Goal: Task Accomplishment & Management: Manage account settings

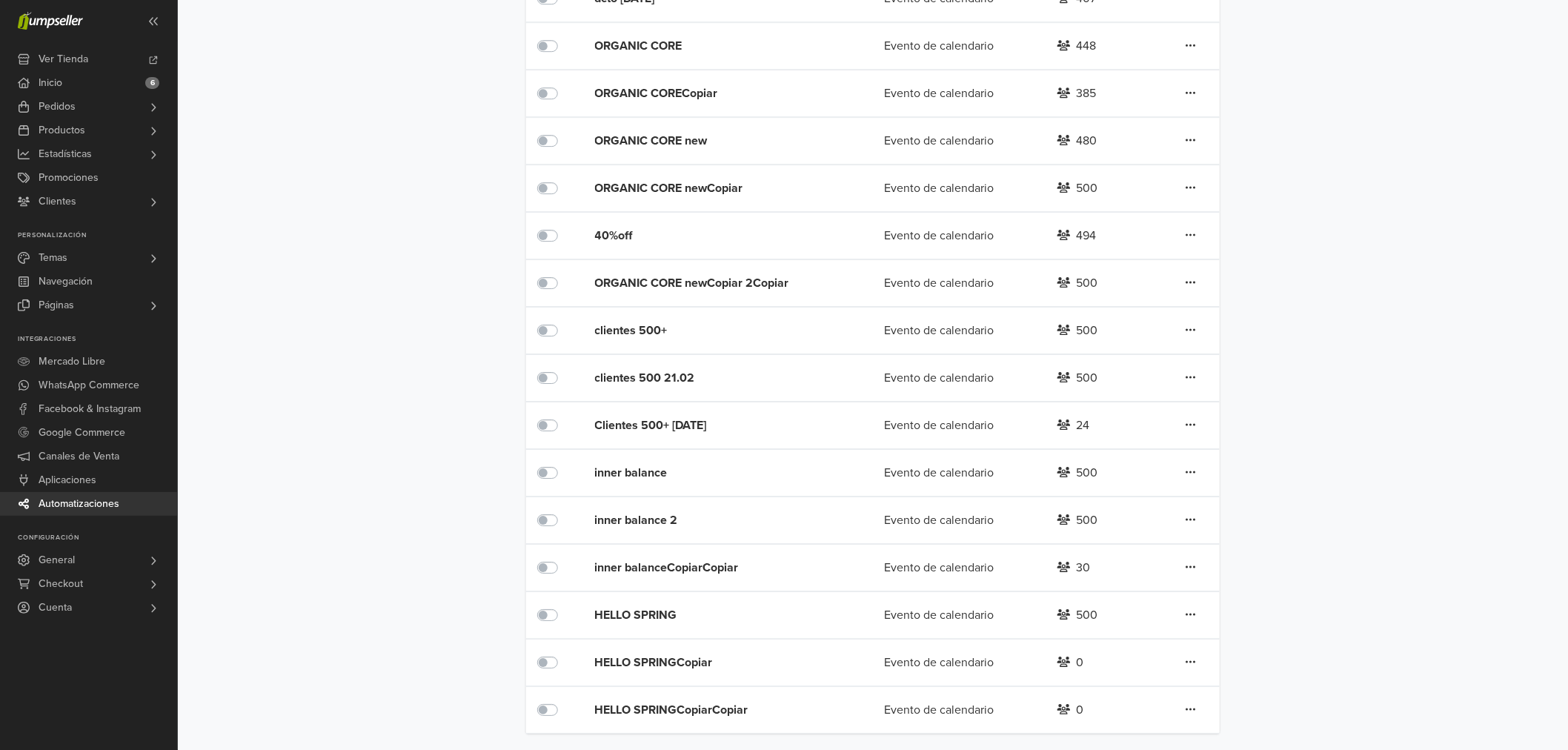
scroll to position [1934, 0]
click at [1198, 650] on div "HELLO SPRINGCopiar Evento de calendario 0 Editar Duplicar Eliminar" at bounding box center [873, 661] width 694 height 48
click at [1199, 653] on div "Editar Duplicar Eliminar" at bounding box center [1191, 661] width 58 height 19
click at [1193, 660] on icon at bounding box center [1191, 660] width 10 height 12
click at [1130, 579] on link "Editar" at bounding box center [1137, 586] width 117 height 24
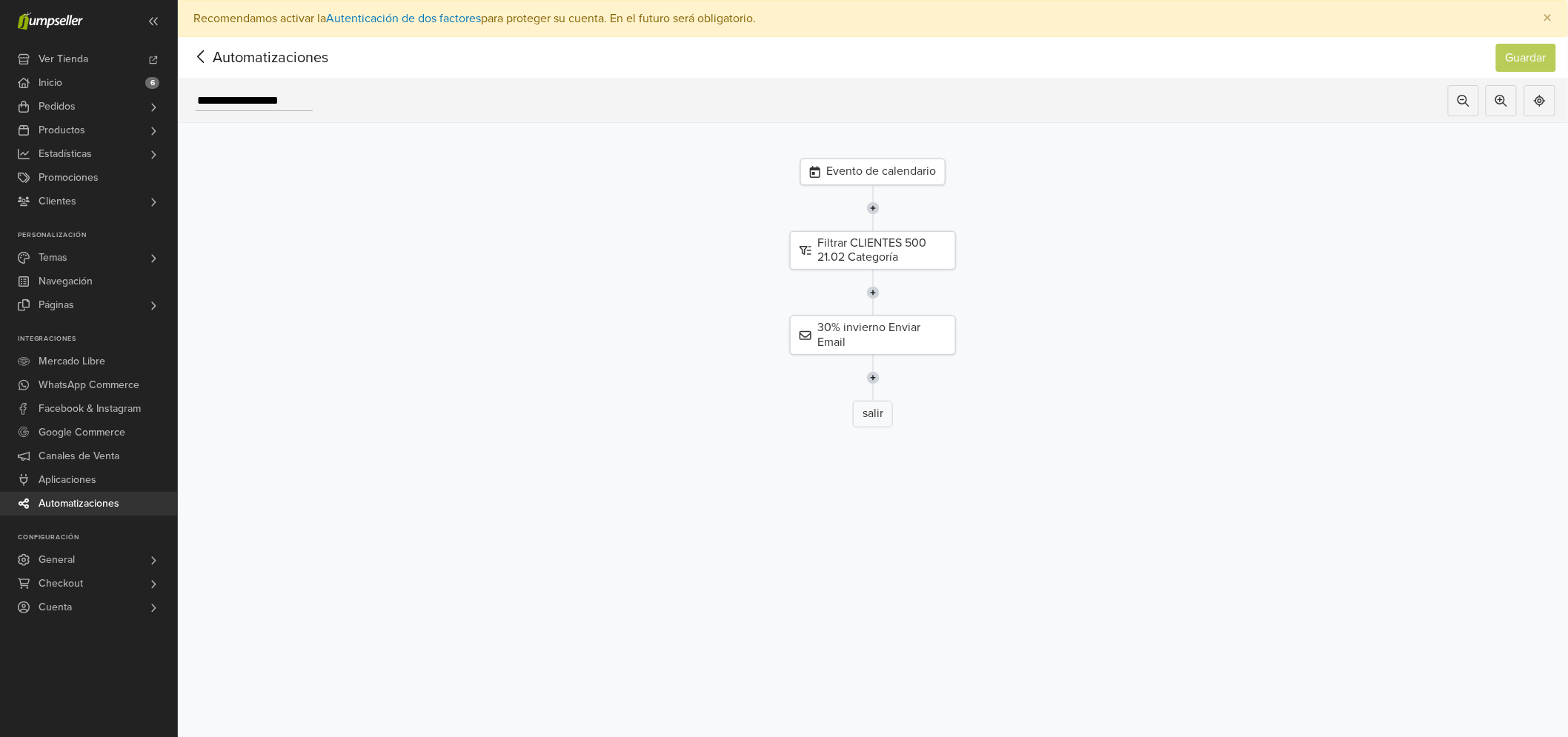
click at [209, 56] on icon at bounding box center [201, 56] width 23 height 19
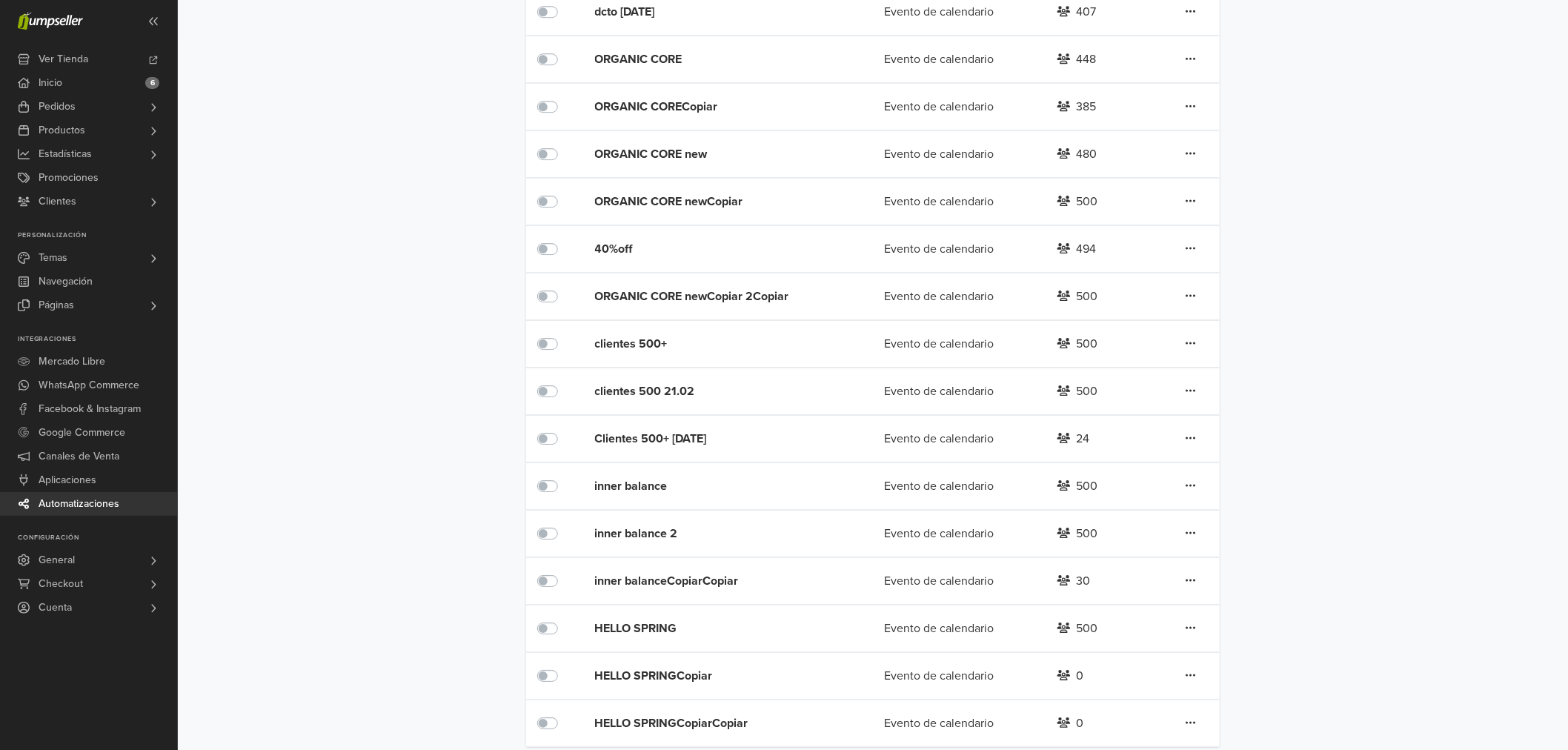
scroll to position [1934, 0]
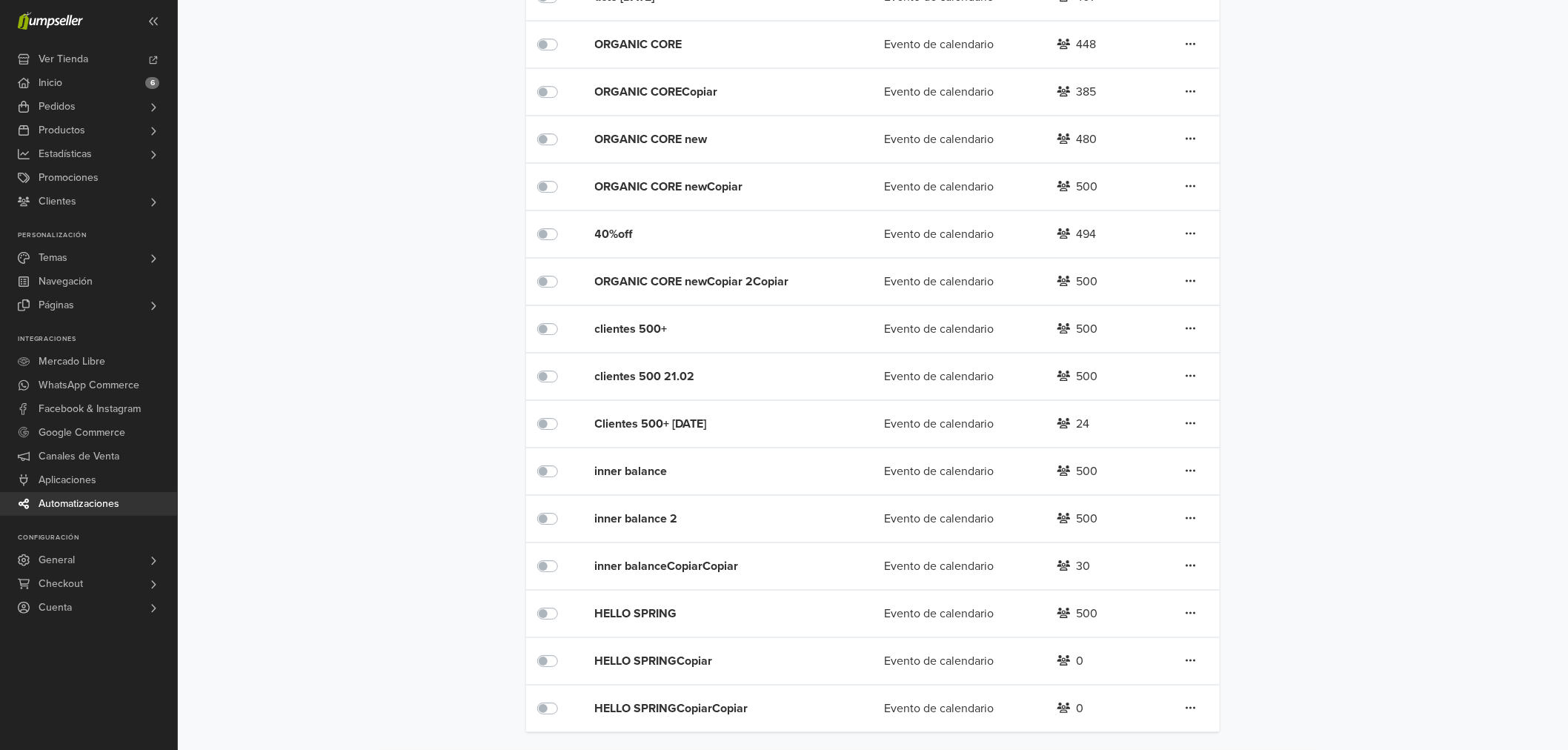
click at [1194, 712] on icon at bounding box center [1191, 708] width 10 height 12
click at [1129, 630] on link "Editar" at bounding box center [1137, 633] width 117 height 24
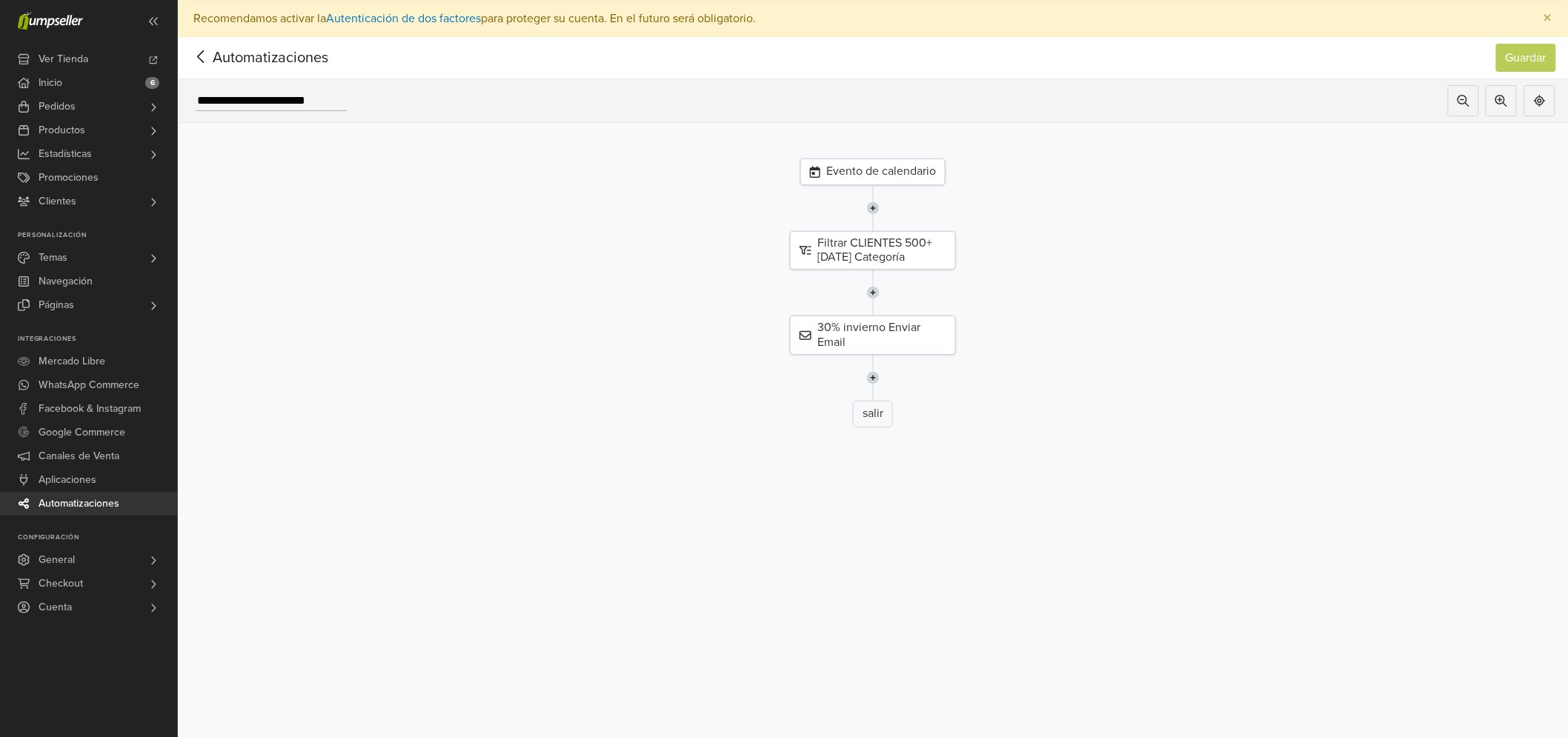
click at [868, 166] on div "Evento de calendario" at bounding box center [873, 172] width 146 height 27
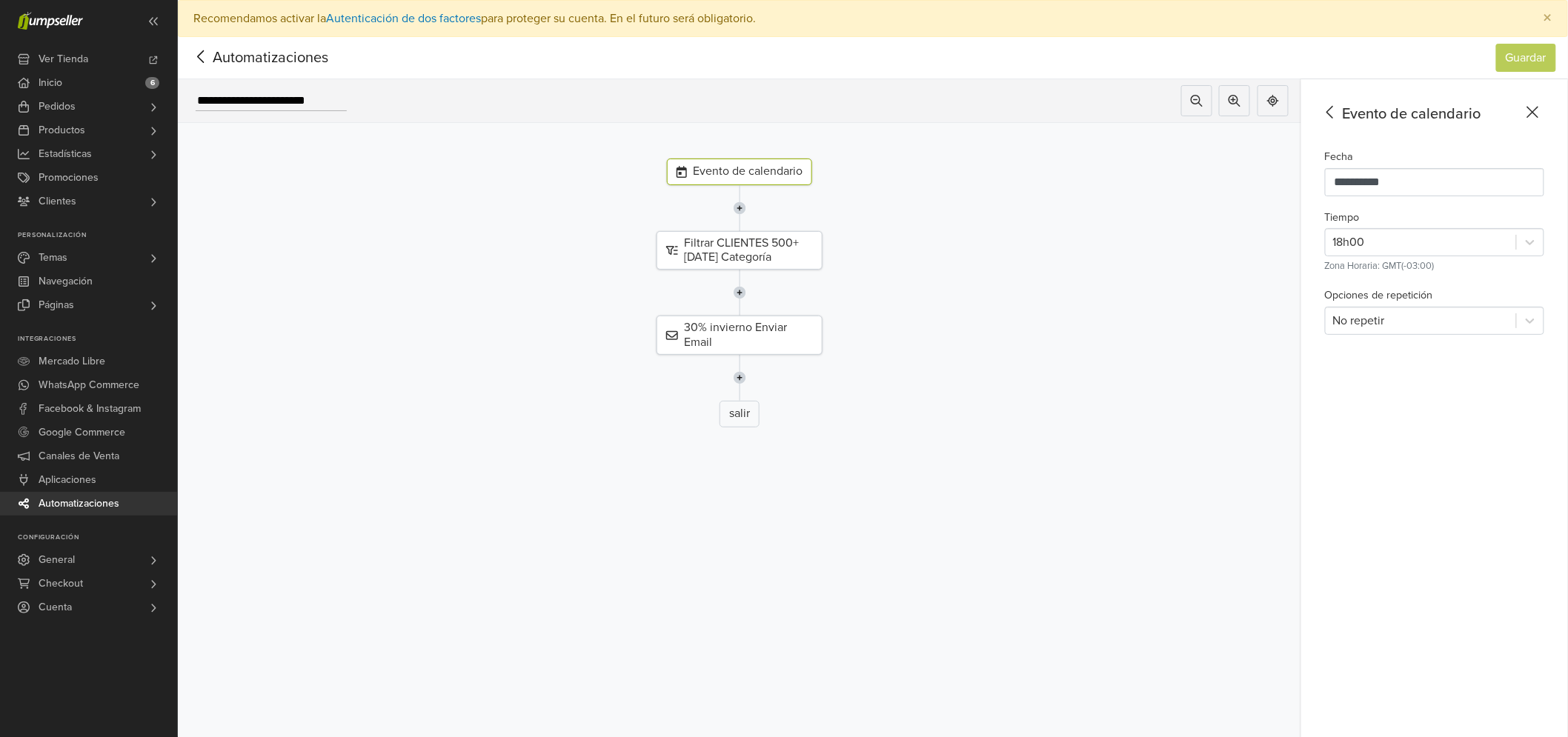
click at [215, 56] on span "Automatizaciones" at bounding box center [248, 58] width 116 height 22
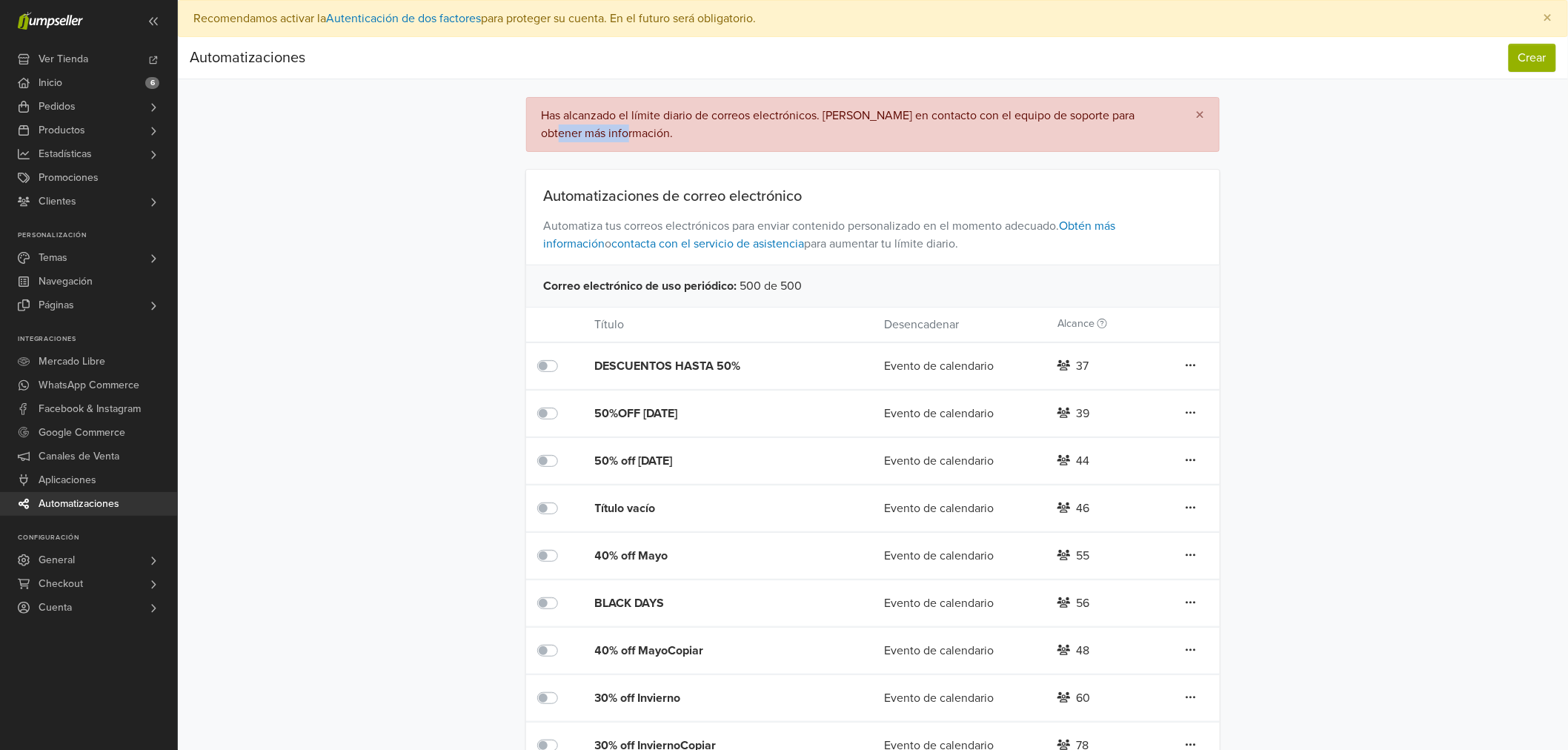
drag, startPoint x: 1567, startPoint y: 105, endPoint x: 1580, endPoint y: 142, distance: 39.2
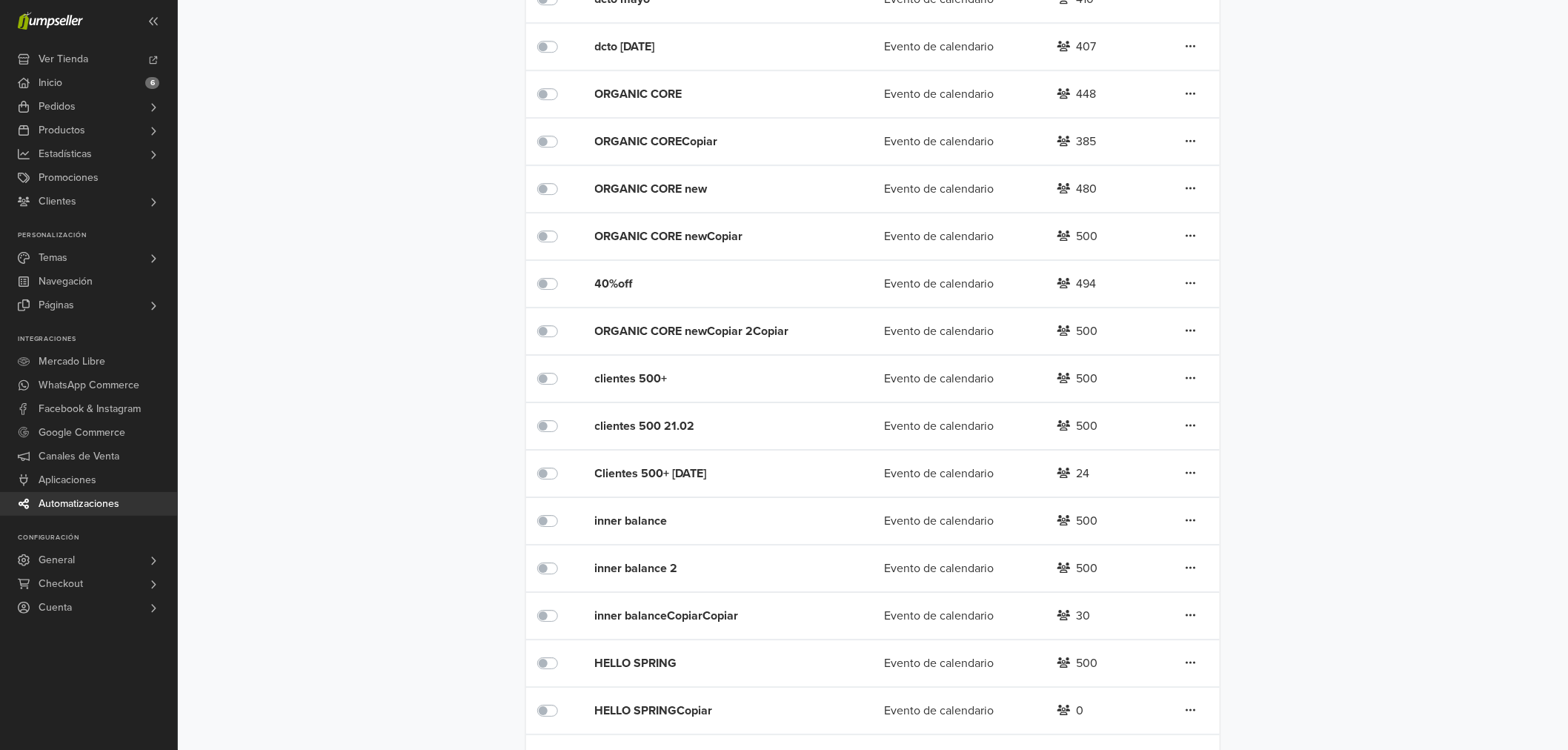
scroll to position [1934, 0]
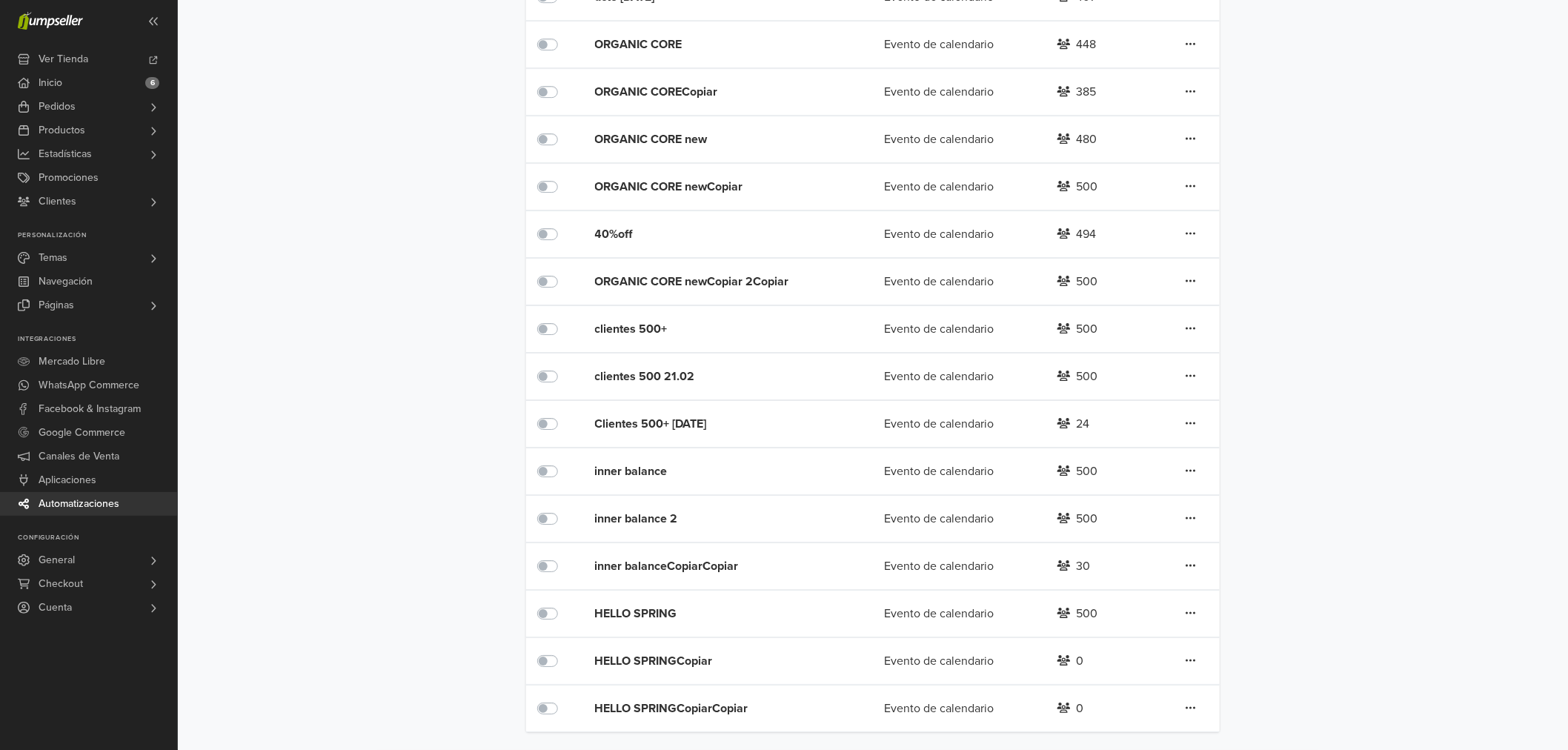
click at [1203, 616] on div "Editar Duplicar Eliminar" at bounding box center [1191, 614] width 58 height 19
click at [1191, 614] on icon at bounding box center [1191, 613] width 10 height 12
click at [1131, 638] on link "Editar" at bounding box center [1137, 643] width 117 height 24
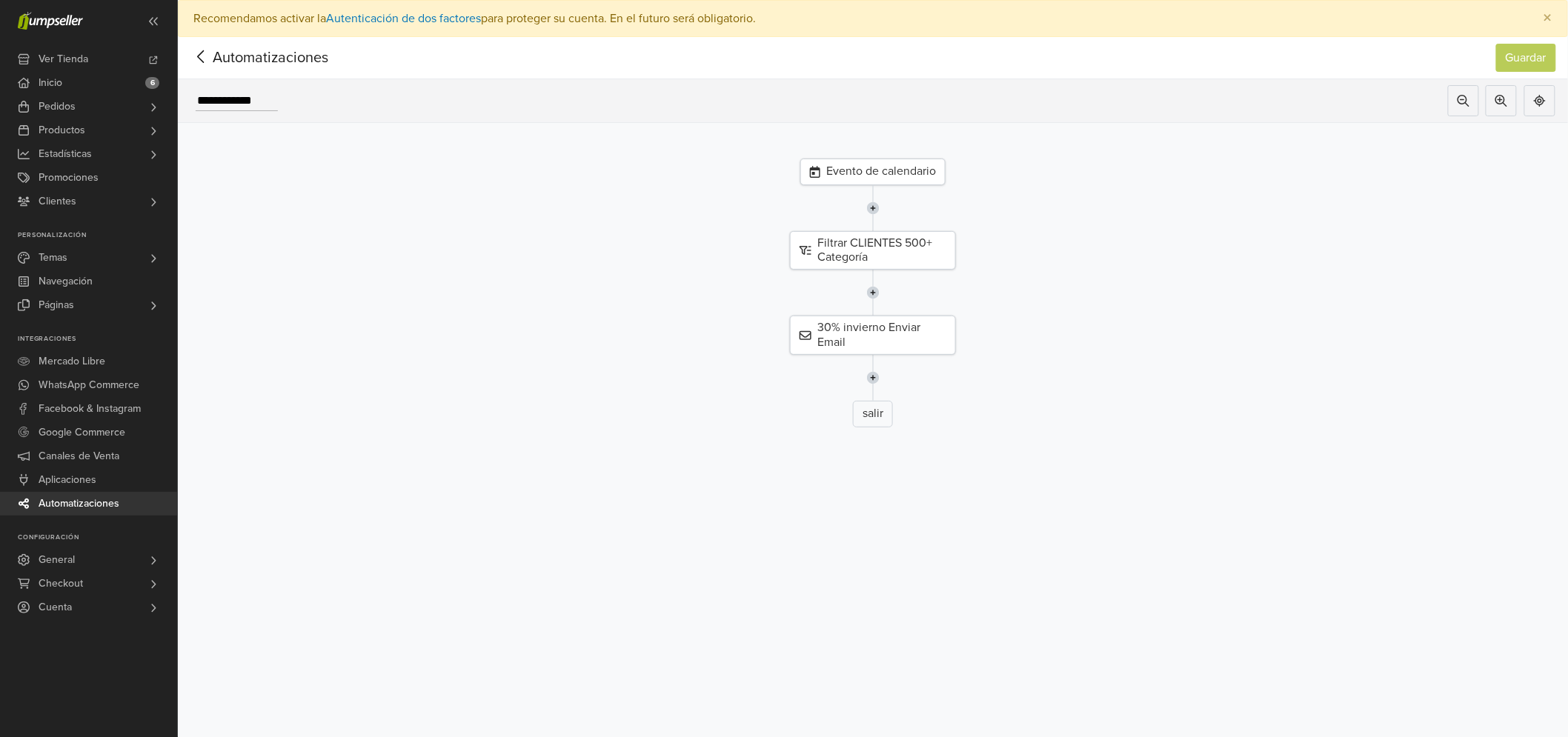
click at [905, 165] on div "Evento de calendario" at bounding box center [873, 172] width 146 height 27
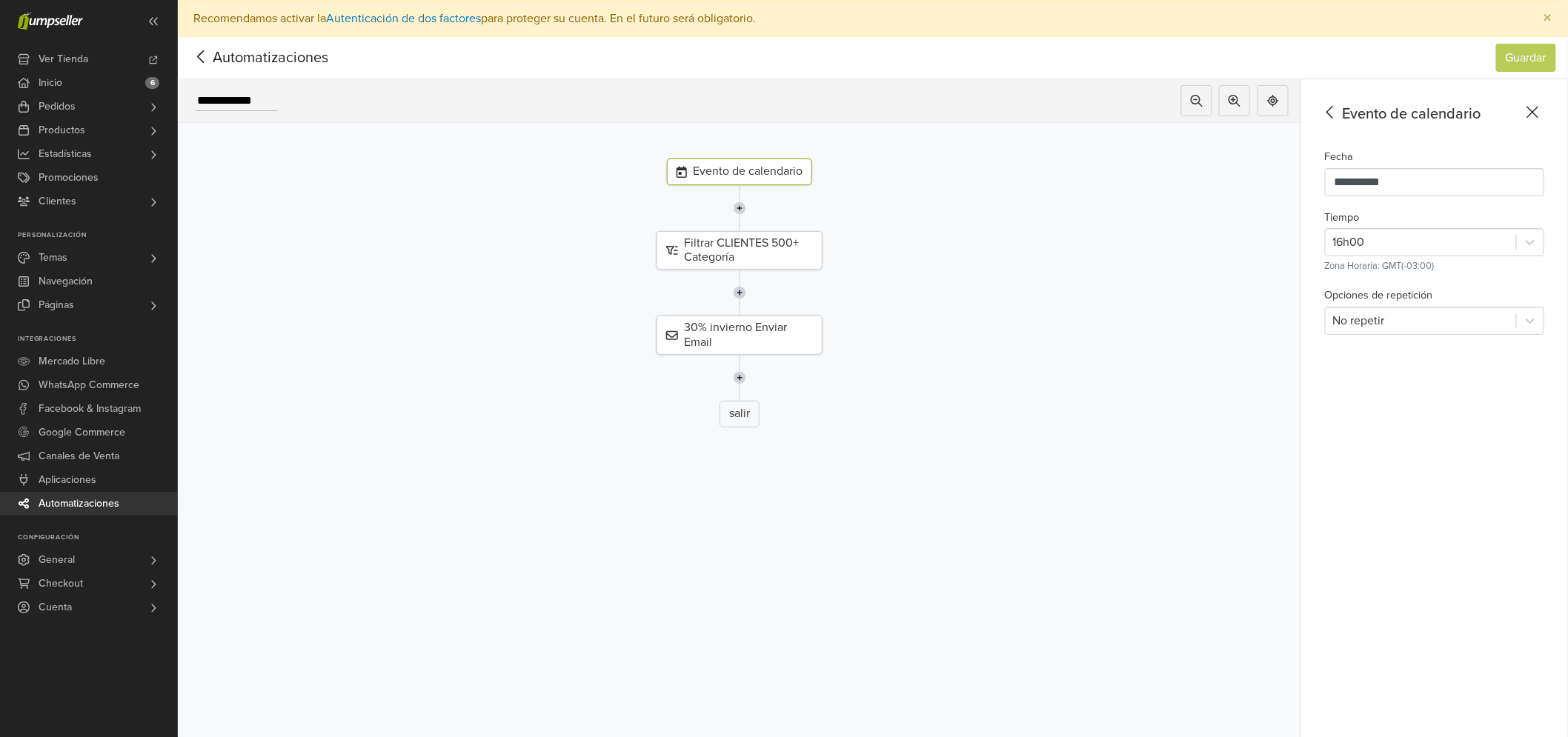
click at [212, 62] on span "Automatizaciones" at bounding box center [248, 58] width 116 height 22
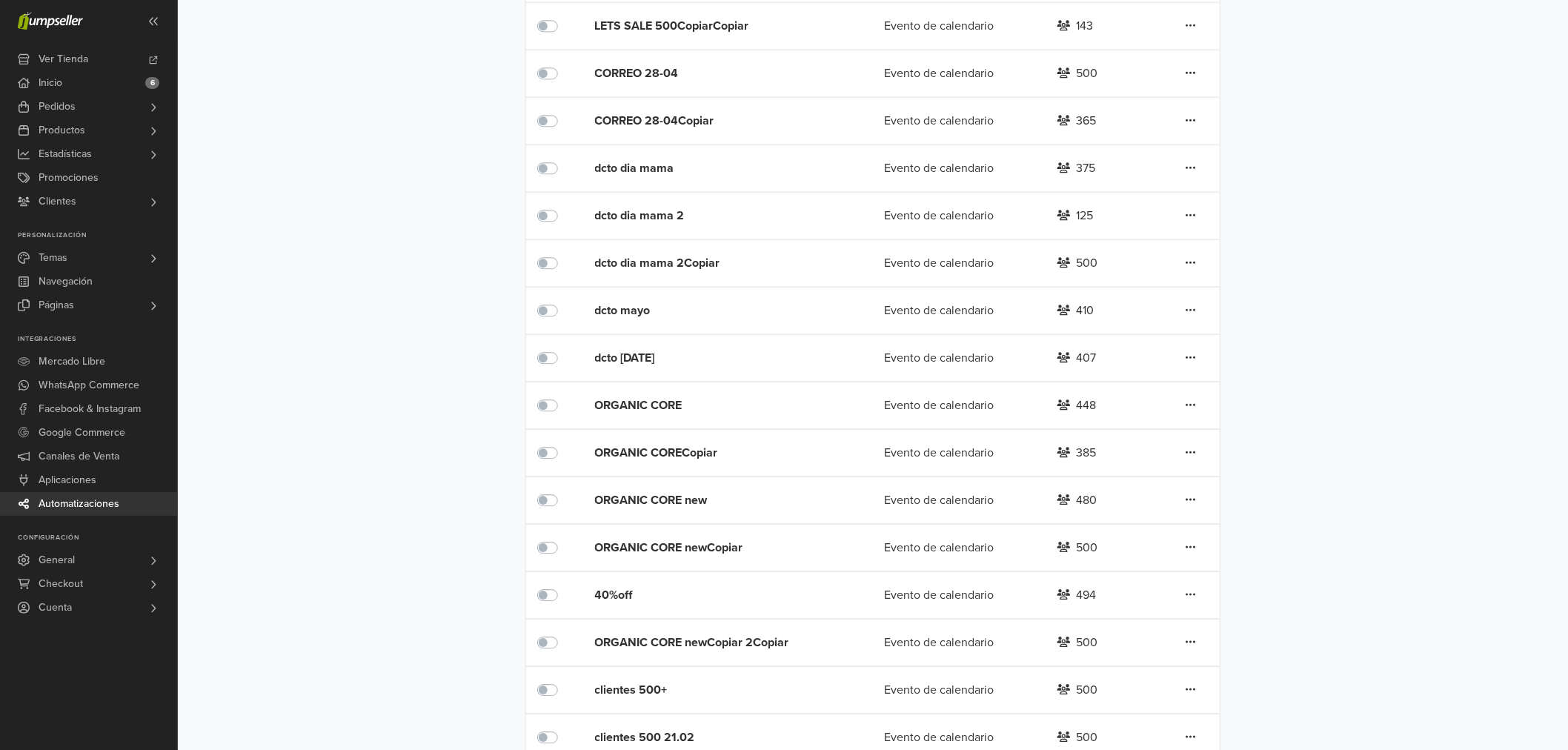
scroll to position [1934, 0]
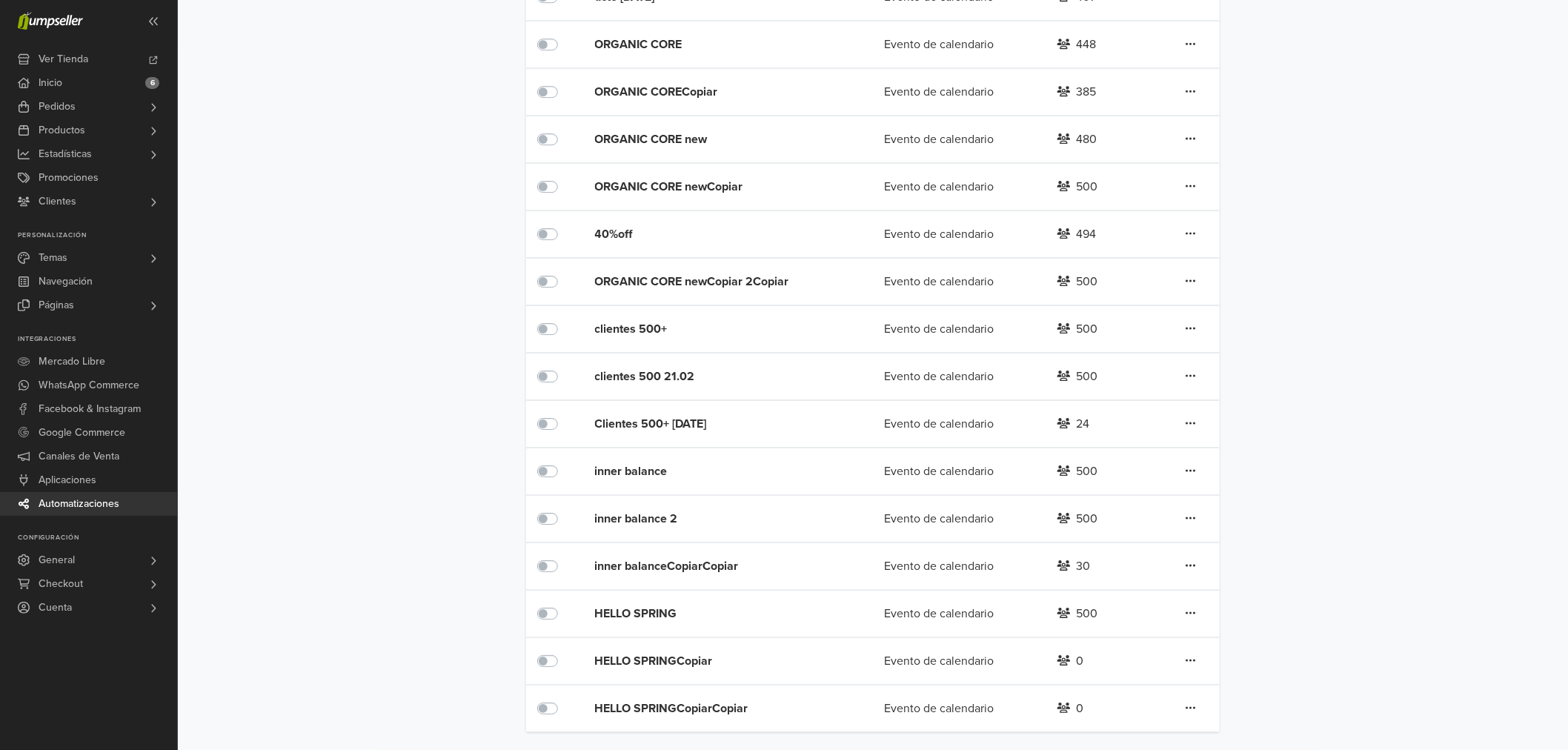
drag, startPoint x: 1168, startPoint y: 669, endPoint x: 1208, endPoint y: 662, distance: 40.6
click at [1171, 669] on div "Editar Duplicar Eliminar" at bounding box center [1191, 661] width 58 height 19
click at [1208, 662] on div "Editar Duplicar Eliminar" at bounding box center [1191, 661] width 58 height 19
click at [1187, 661] on icon at bounding box center [1191, 660] width 10 height 2
click at [1142, 587] on link "Editar" at bounding box center [1137, 586] width 117 height 24
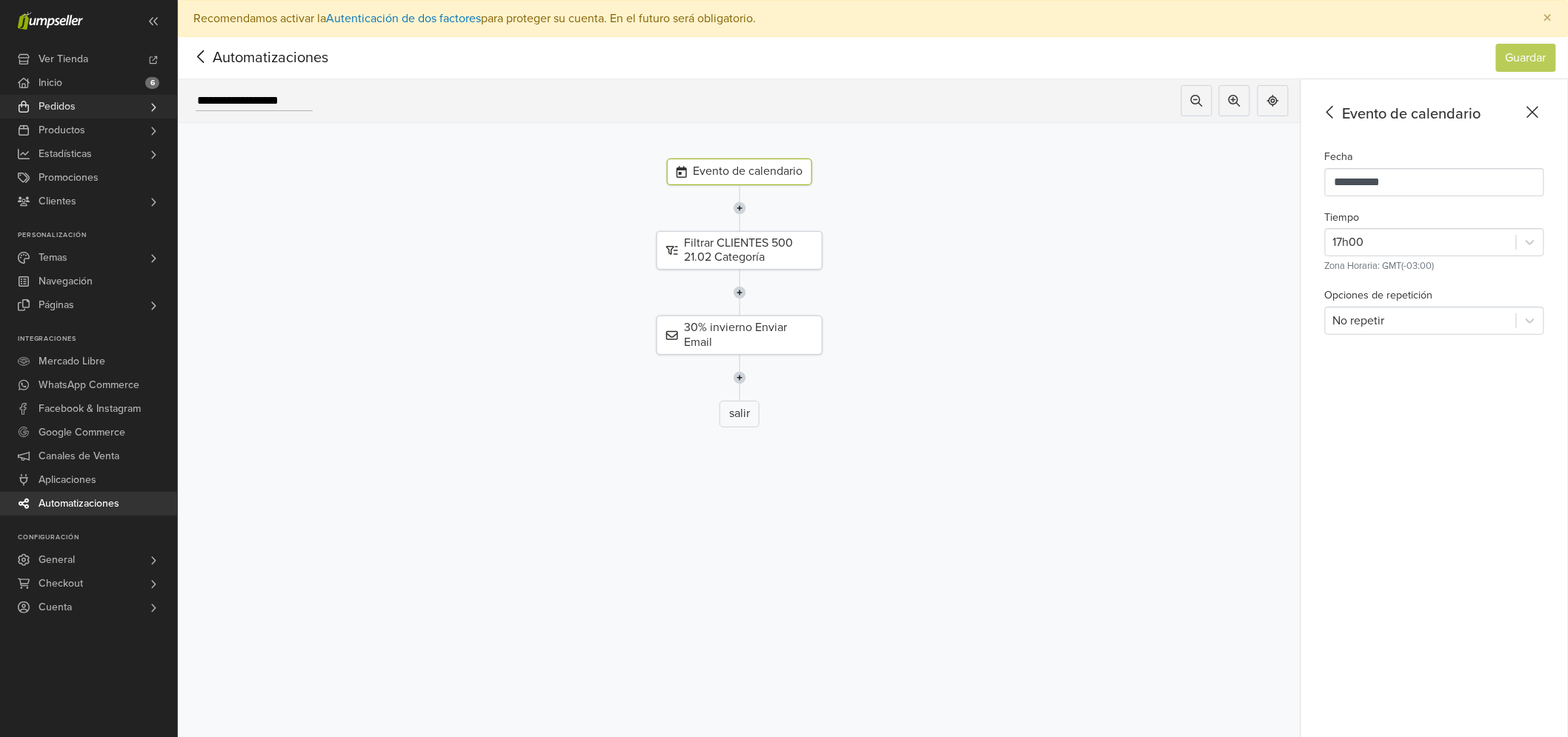
click at [68, 102] on span "Pedidos" at bounding box center [57, 107] width 37 height 24
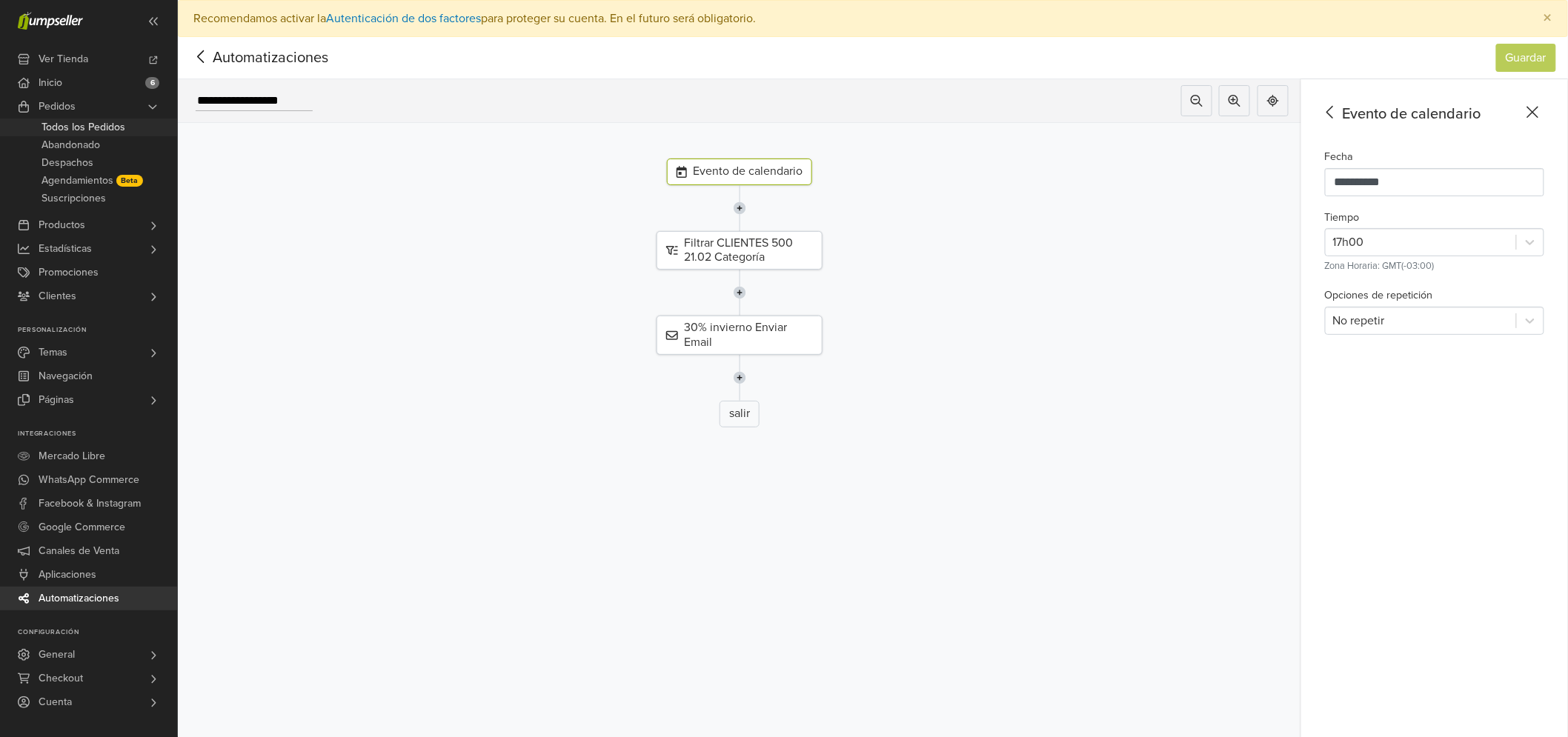
click at [97, 124] on span "Todos los Pedidos" at bounding box center [83, 128] width 84 height 18
